Goal: Register for event/course

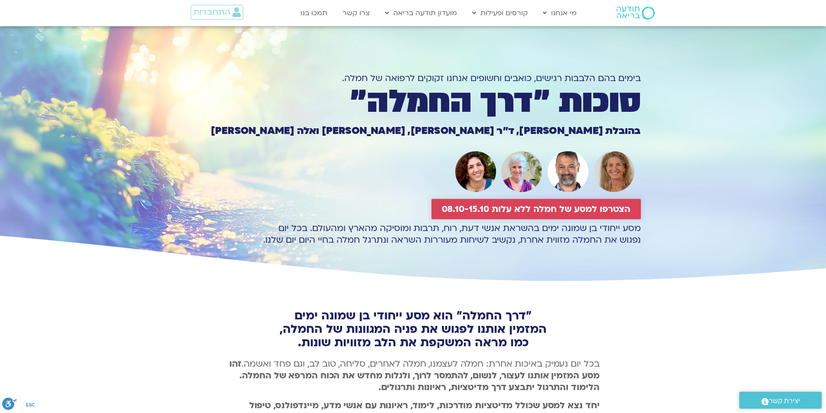
click at [568, 211] on span "הצטרפו למסע של חמלה ללא עלות 08.10-15.10" at bounding box center [536, 209] width 189 height 10
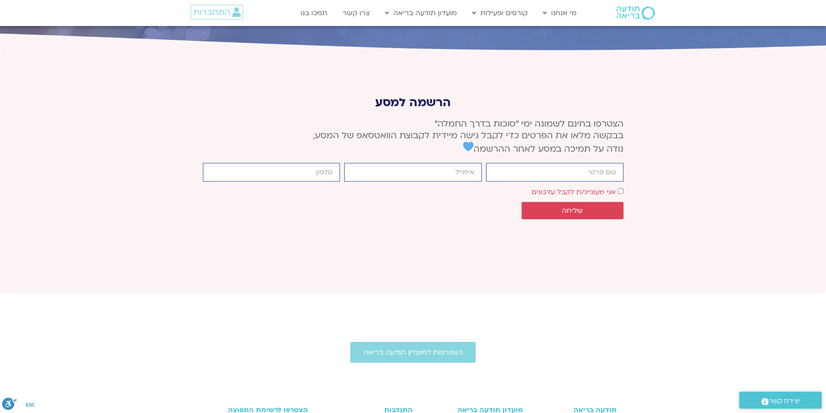
scroll to position [3254, 0]
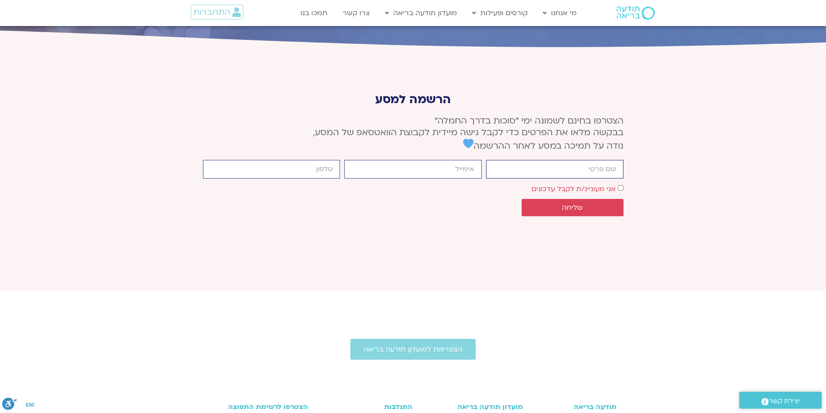
click at [567, 160] on input "firstname" at bounding box center [555, 169] width 138 height 19
type input "שרון מימון"
type input "villetta@mattat-galilee.co.il"
type input "0524560554"
click at [596, 199] on button "שליחה" at bounding box center [573, 207] width 102 height 17
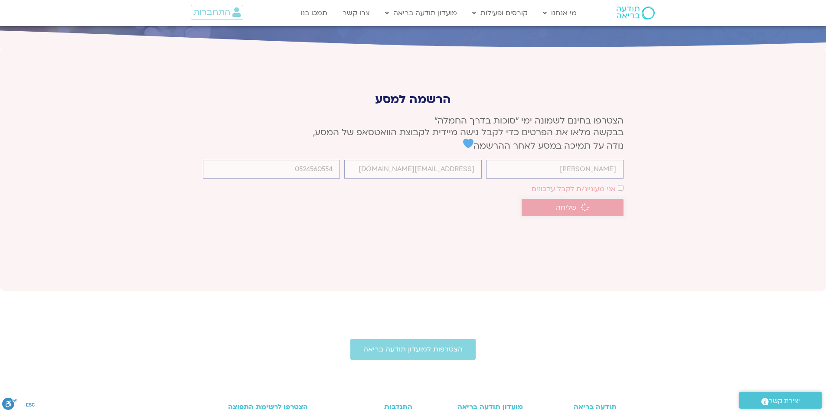
scroll to position [3248, 0]
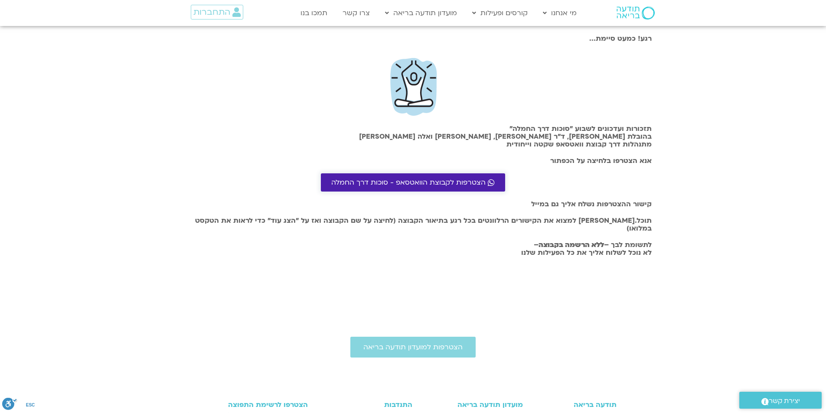
click at [408, 182] on span "הצטרפות לקבוצת הוואטסאפ - סוכות דרך החמלה" at bounding box center [408, 183] width 154 height 8
